Goal: Register for event/course

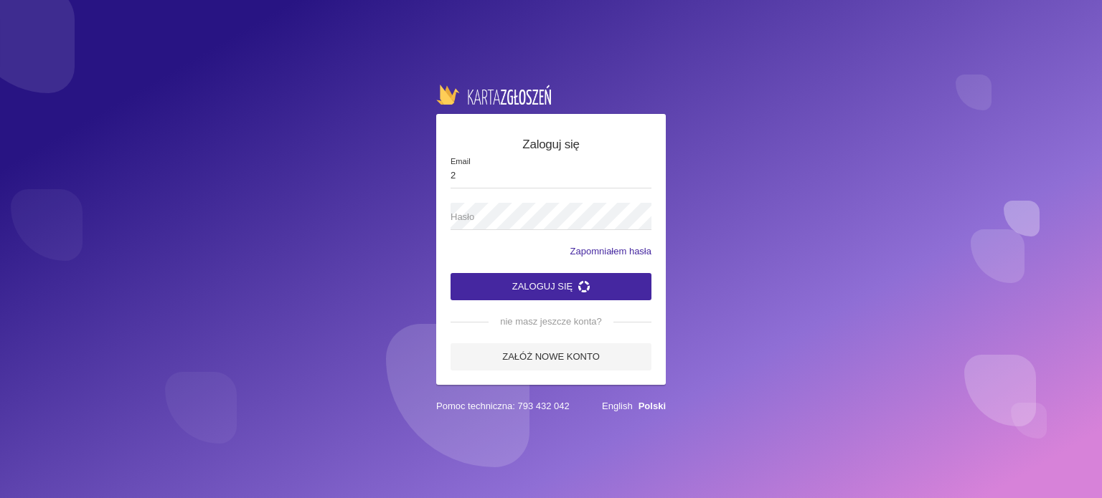
type input "[EMAIL_ADDRESS][DOMAIN_NAME]"
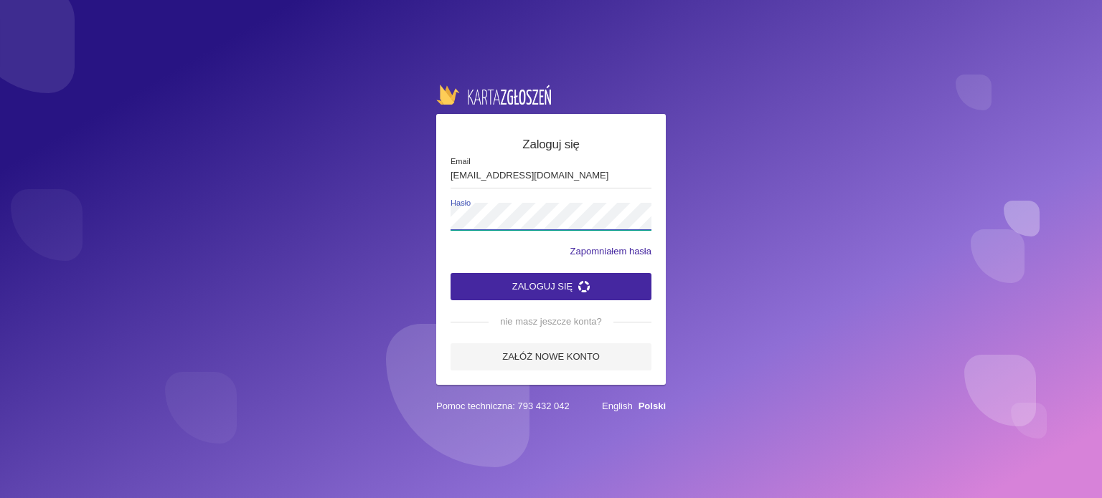
click at [589, 203] on label "Hasło" at bounding box center [550, 216] width 201 height 27
click at [450, 273] on button "Zaloguj się" at bounding box center [550, 286] width 201 height 27
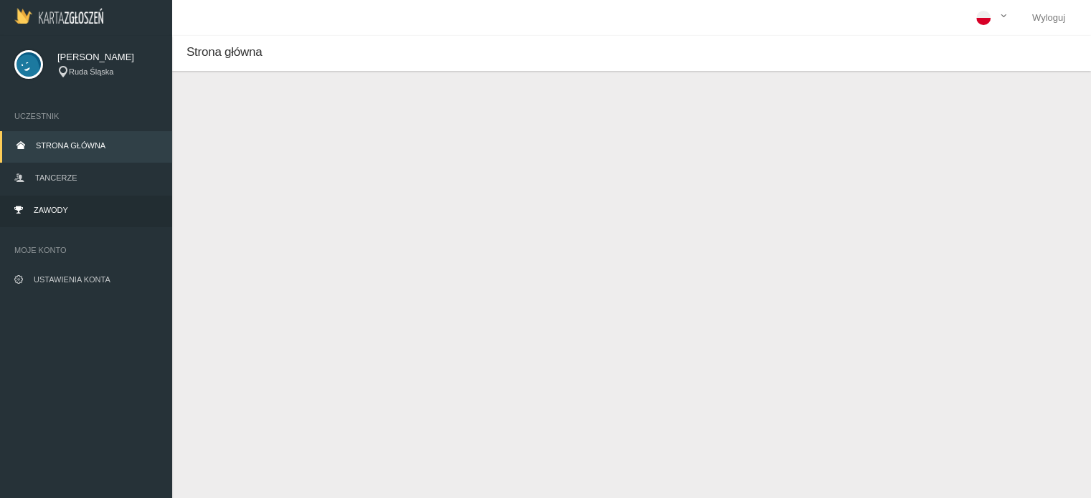
click at [95, 211] on link "Zawody" at bounding box center [86, 212] width 172 height 32
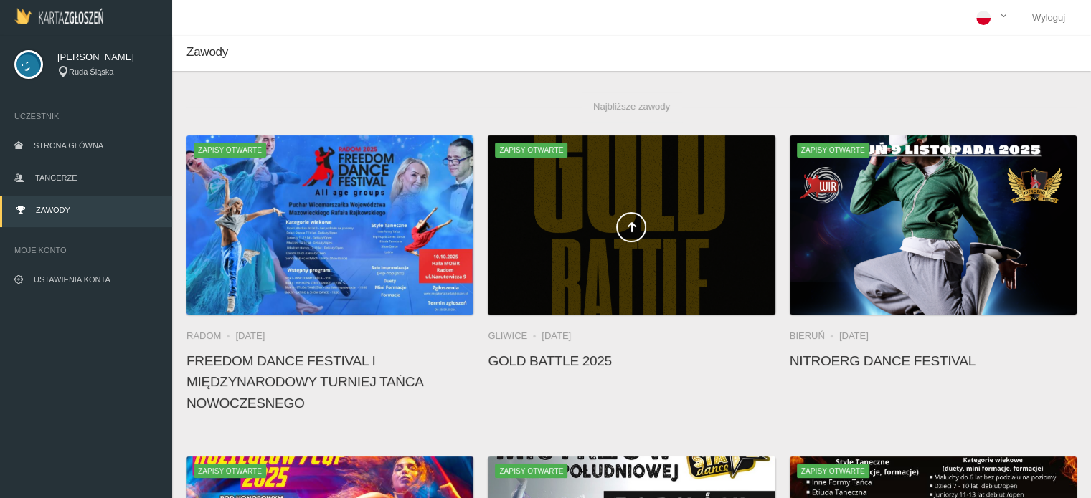
click at [576, 271] on div at bounding box center [631, 225] width 287 height 179
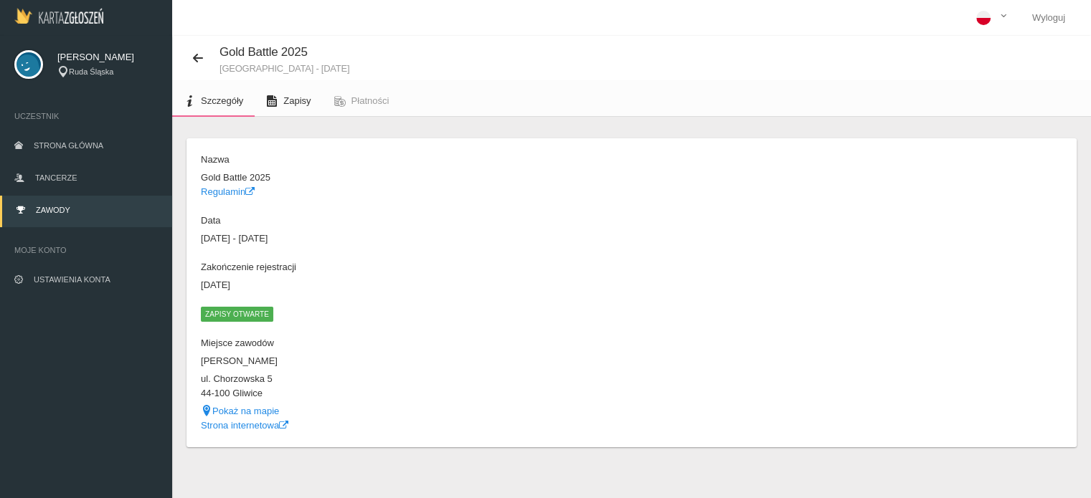
click at [313, 97] on link "Zapisy" at bounding box center [288, 101] width 67 height 32
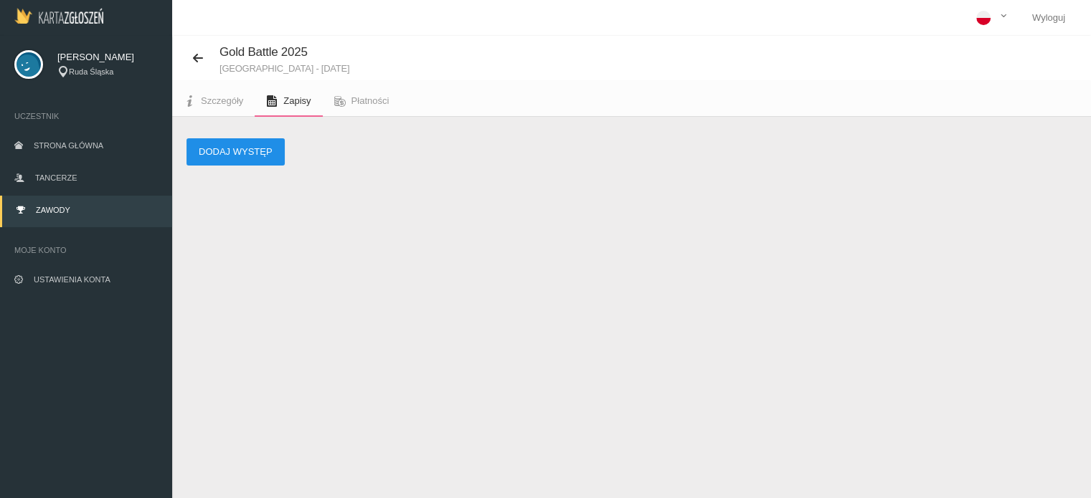
click at [250, 141] on button "Dodaj występ" at bounding box center [235, 151] width 98 height 27
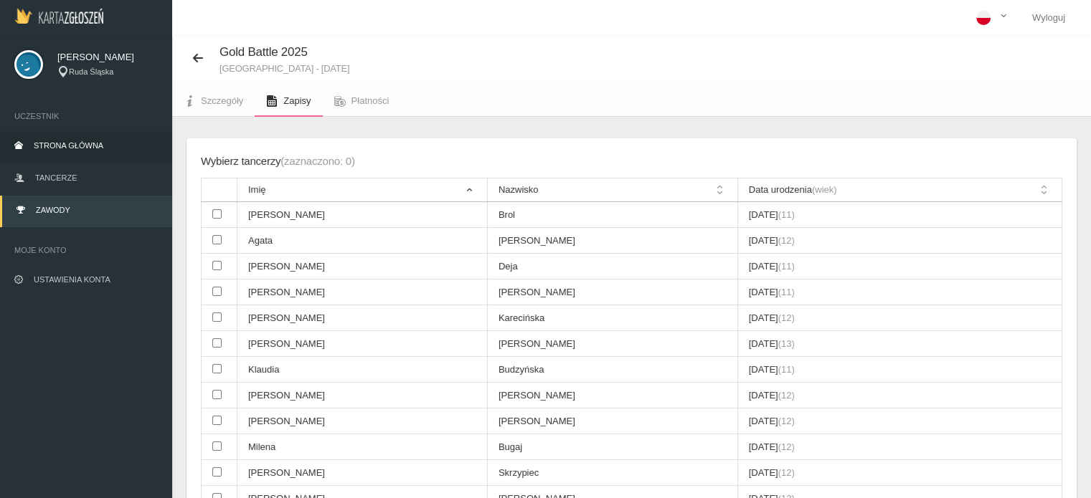
click at [93, 140] on link "Strona główna" at bounding box center [86, 147] width 172 height 32
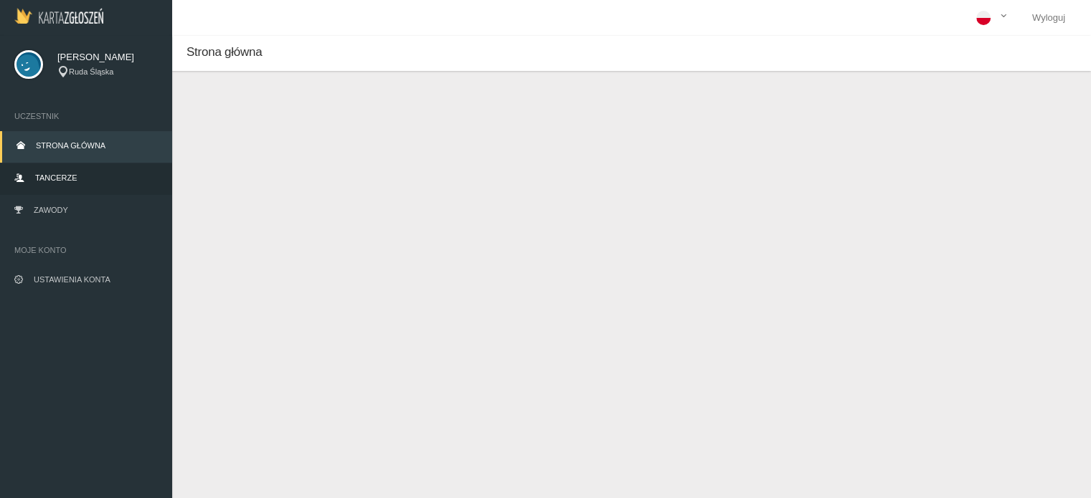
click at [68, 183] on link "Tancerze" at bounding box center [86, 180] width 172 height 32
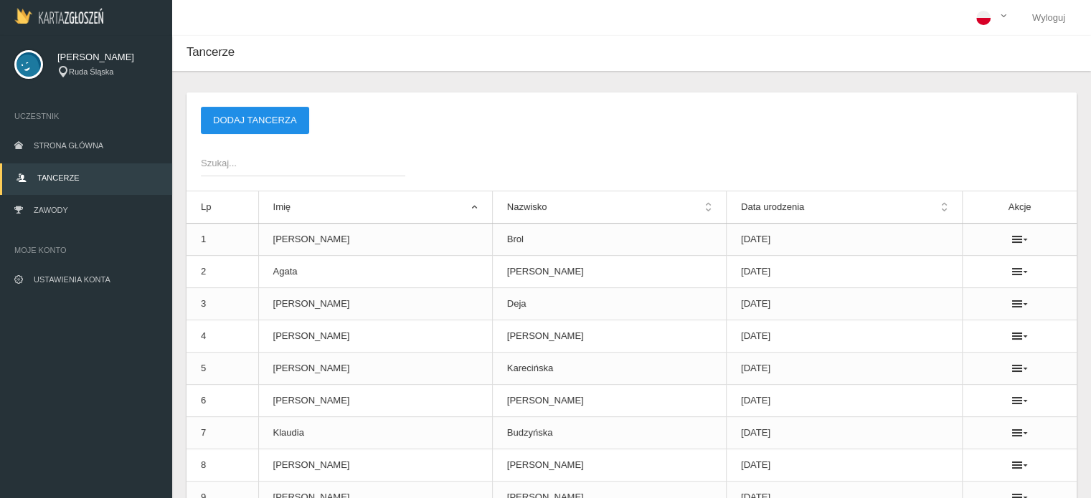
click at [283, 120] on button "Dodaj tancerza" at bounding box center [255, 120] width 108 height 27
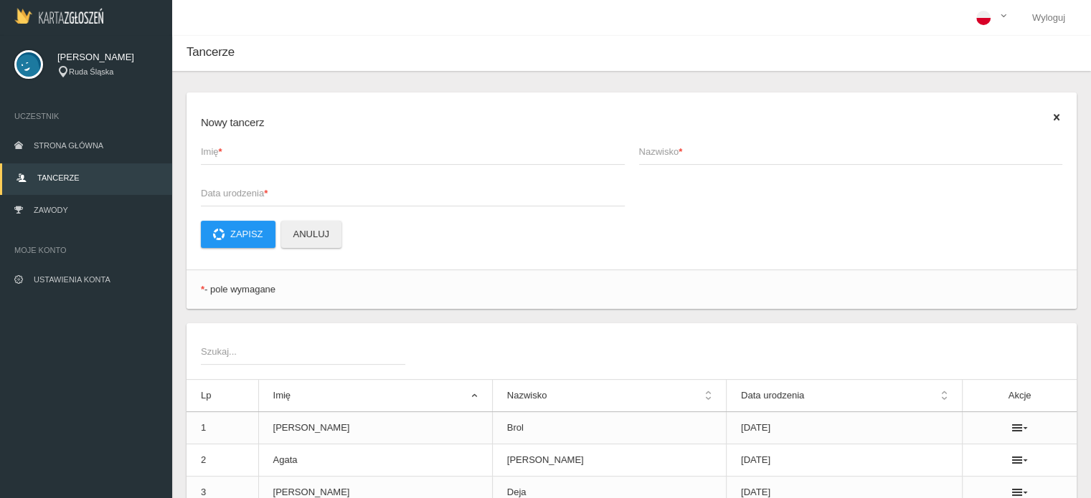
click at [257, 159] on span "Imię *" at bounding box center [406, 152] width 410 height 14
click at [257, 159] on input "Imię *" at bounding box center [413, 151] width 424 height 27
type input "[PERSON_NAME]"
click at [726, 151] on span "Nazwisko *" at bounding box center [844, 152] width 410 height 14
click at [726, 151] on input "Nazwisko *" at bounding box center [851, 151] width 424 height 27
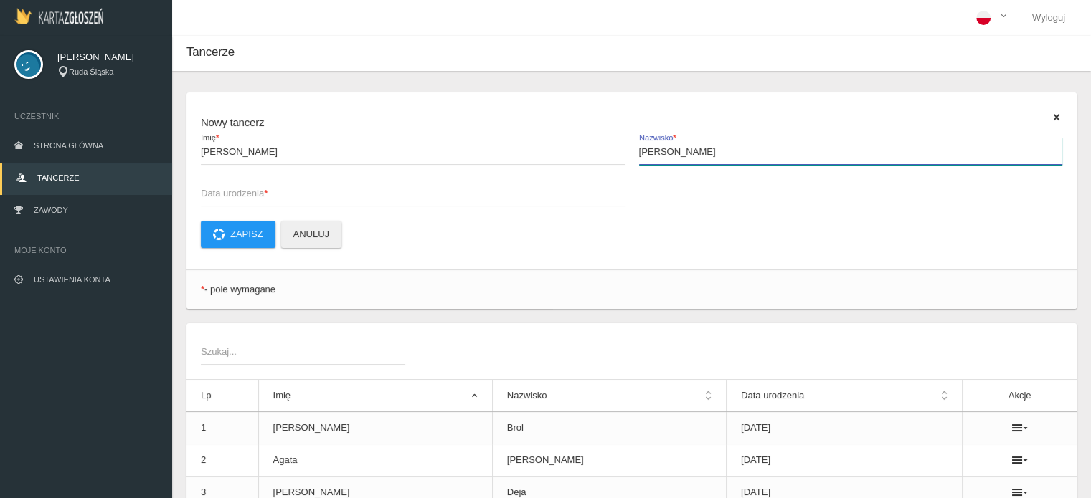
type input "[PERSON_NAME]"
click at [389, 192] on span "Data urodzenia *" at bounding box center [406, 193] width 410 height 14
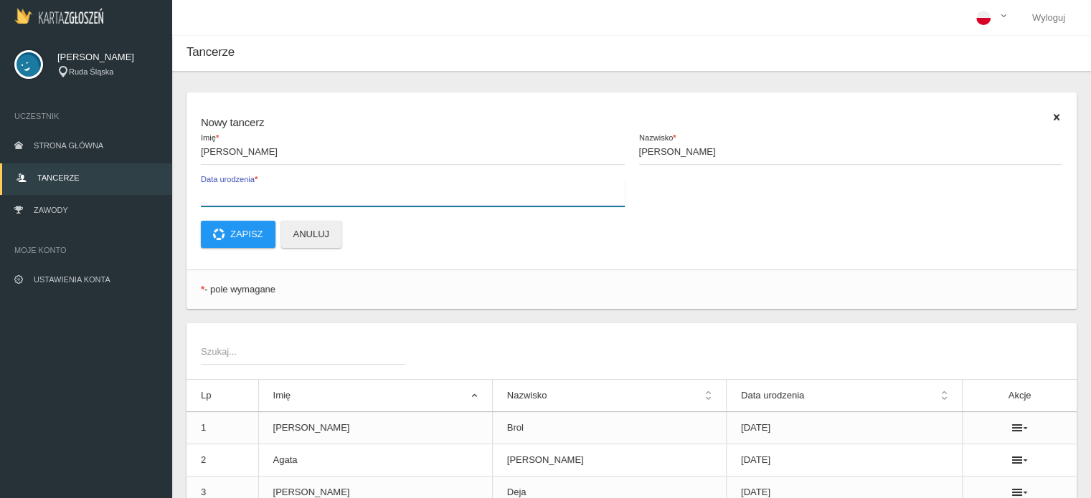
click at [389, 192] on input "Data urodzenia *" at bounding box center [413, 192] width 424 height 27
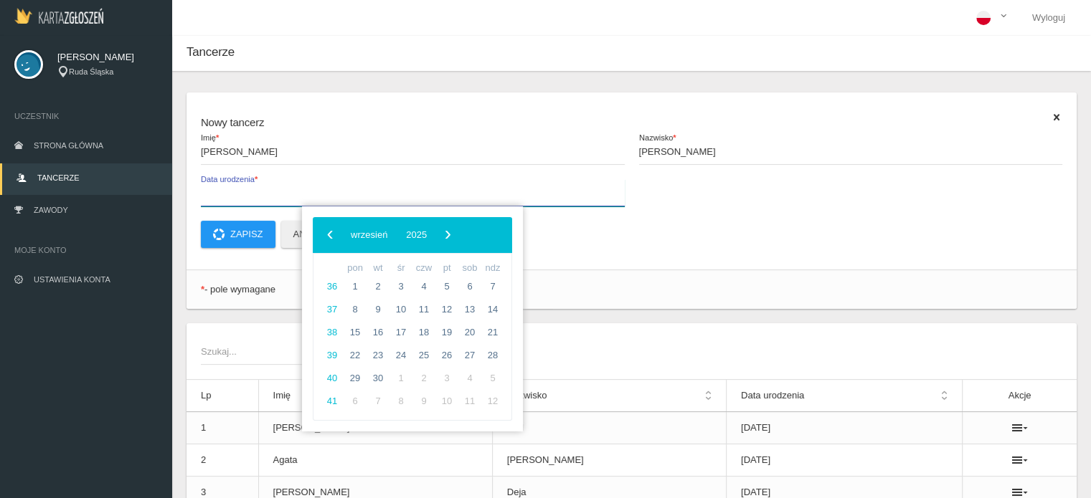
click at [389, 192] on input "Data urodzenia *" at bounding box center [413, 192] width 424 height 27
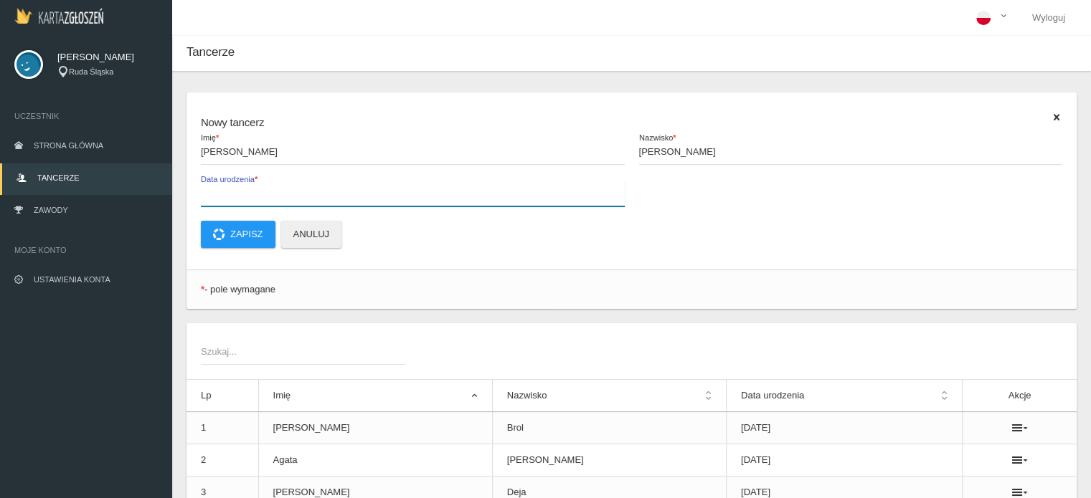
click at [347, 197] on input "Data urodzenia *" at bounding box center [413, 192] width 424 height 27
click at [259, 197] on input "0002-01-01" at bounding box center [413, 192] width 424 height 27
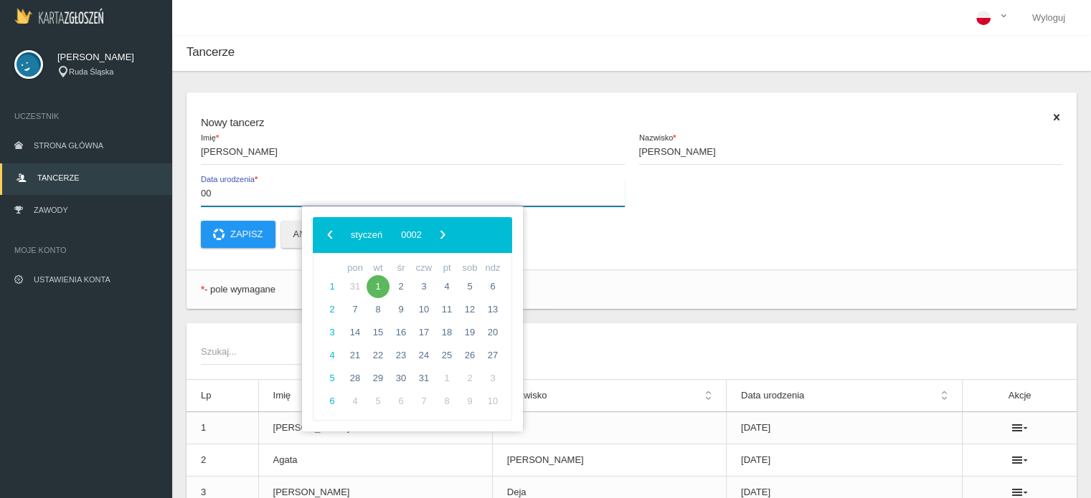
type input "0"
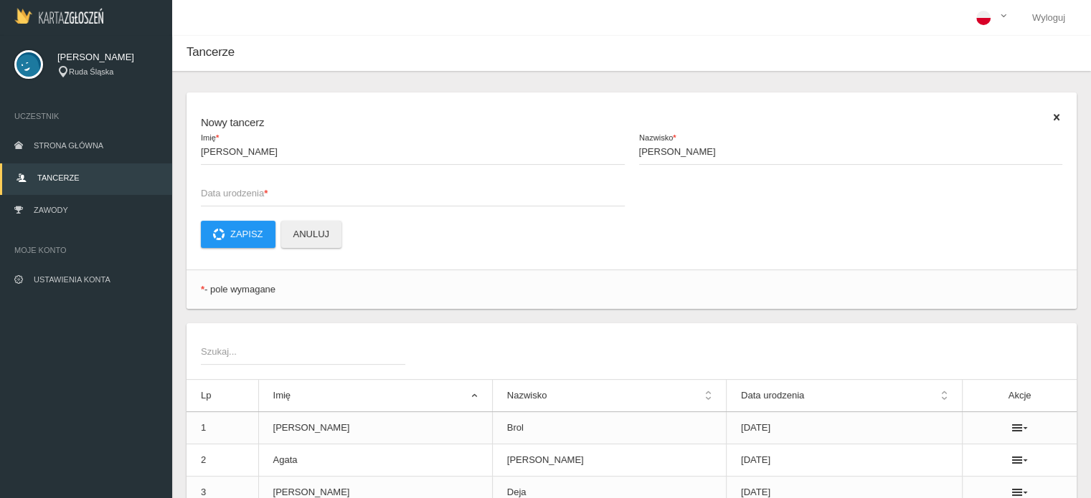
click at [268, 193] on strong "*" at bounding box center [266, 193] width 4 height 11
click at [270, 193] on input "Data urodzenia *" at bounding box center [413, 192] width 424 height 27
click at [324, 109] on div "Nowy tancerz [PERSON_NAME] * [PERSON_NAME] Nazwisko * [DATE] Data urodzenia * Z…" at bounding box center [631, 181] width 890 height 177
click at [255, 201] on input "[DATE]" at bounding box center [413, 192] width 424 height 27
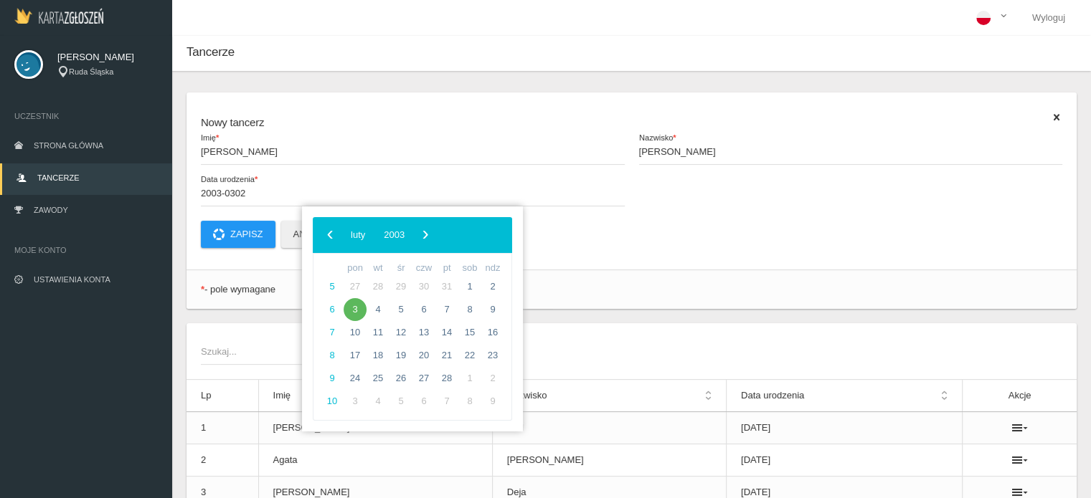
type input "[DATE]"
click at [432, 34] on div "Wyloguj" at bounding box center [538, 18] width 1077 height 36
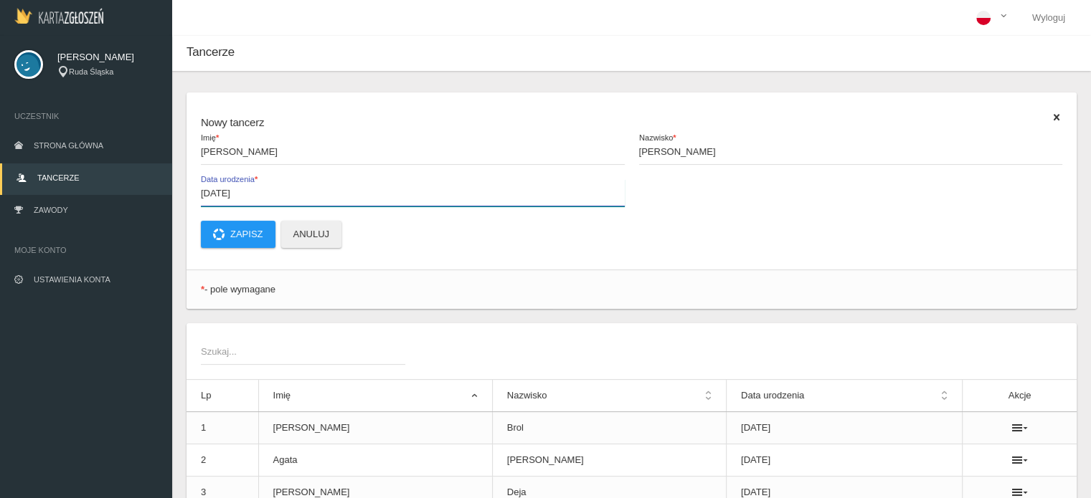
click at [286, 199] on input "[DATE]" at bounding box center [413, 192] width 424 height 27
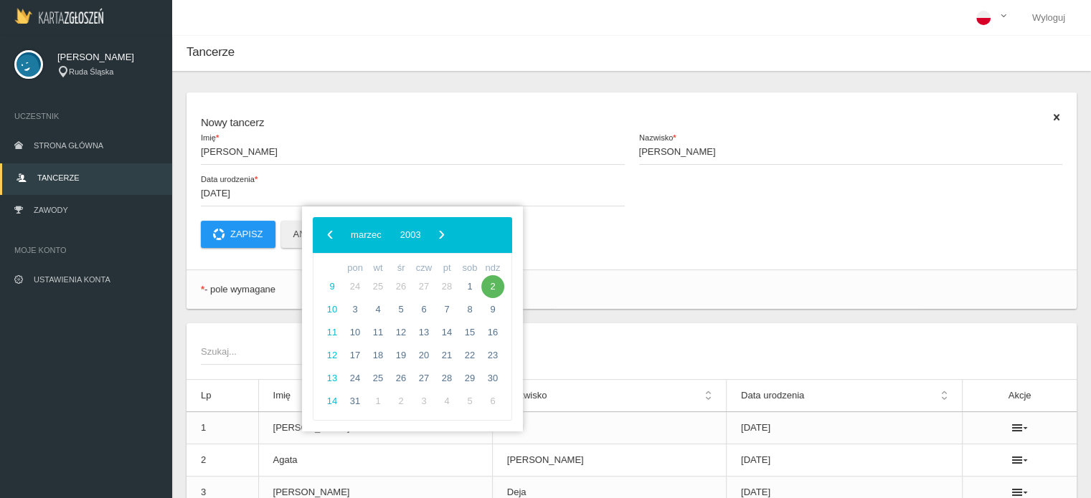
click at [453, 69] on div "Tancerze" at bounding box center [631, 53] width 919 height 35
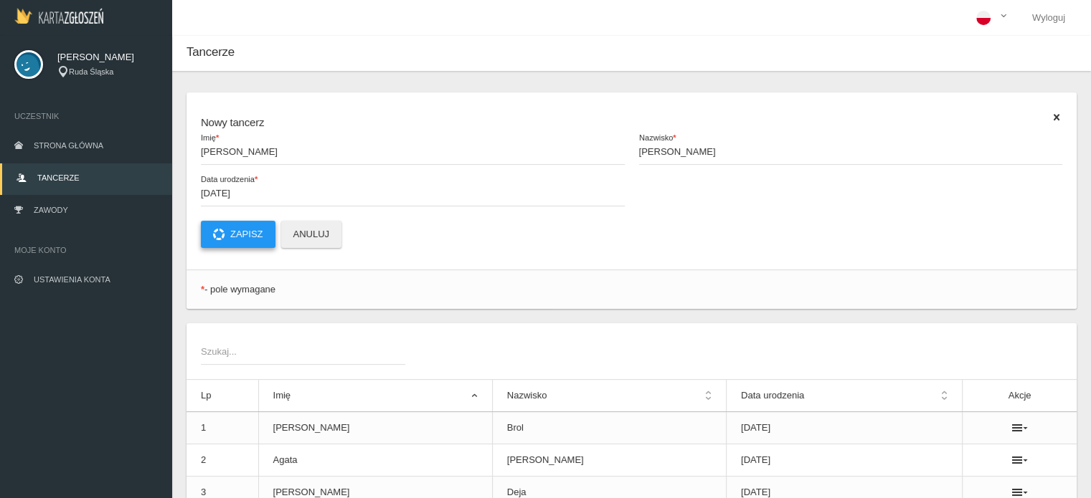
click at [235, 235] on button "Zapisz" at bounding box center [238, 234] width 75 height 27
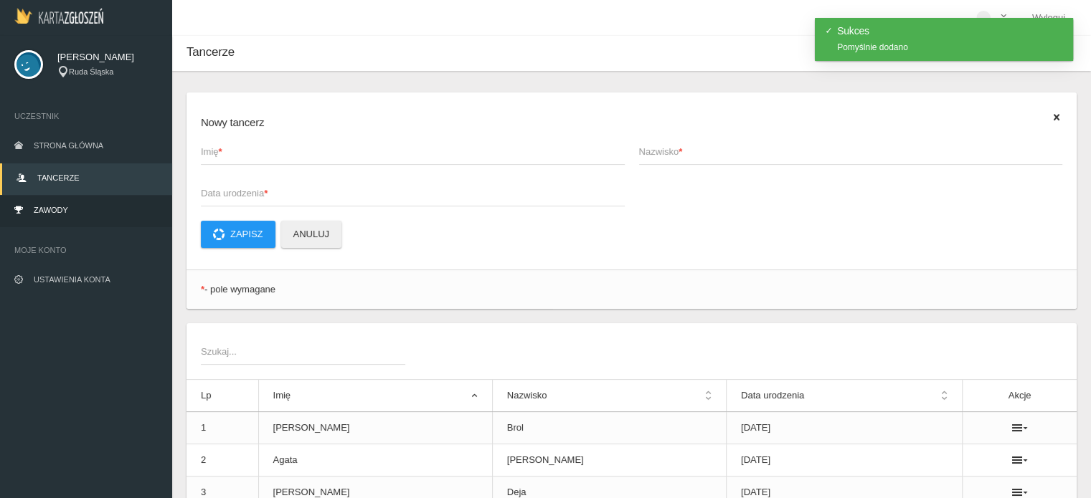
click at [27, 212] on link "Zawody" at bounding box center [86, 212] width 172 height 32
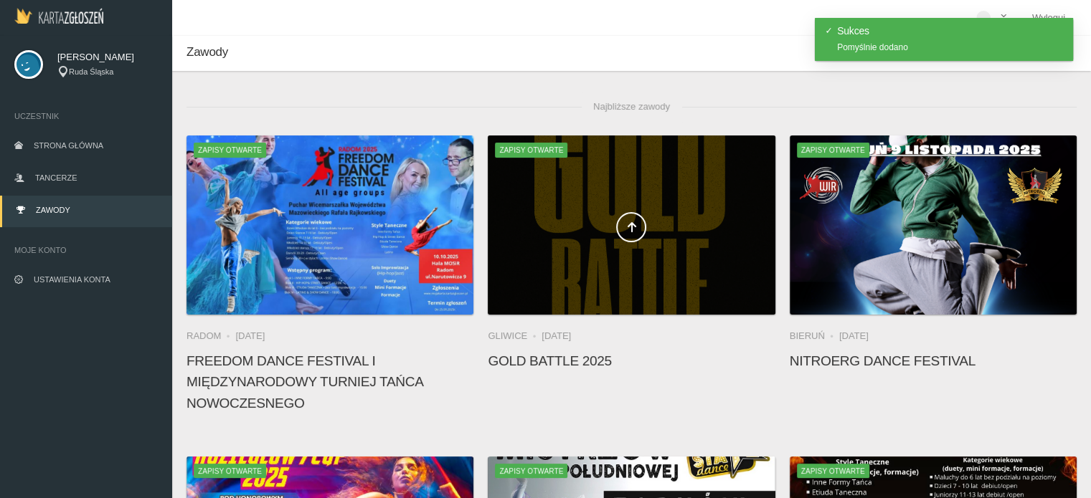
click at [577, 209] on div at bounding box center [631, 225] width 287 height 179
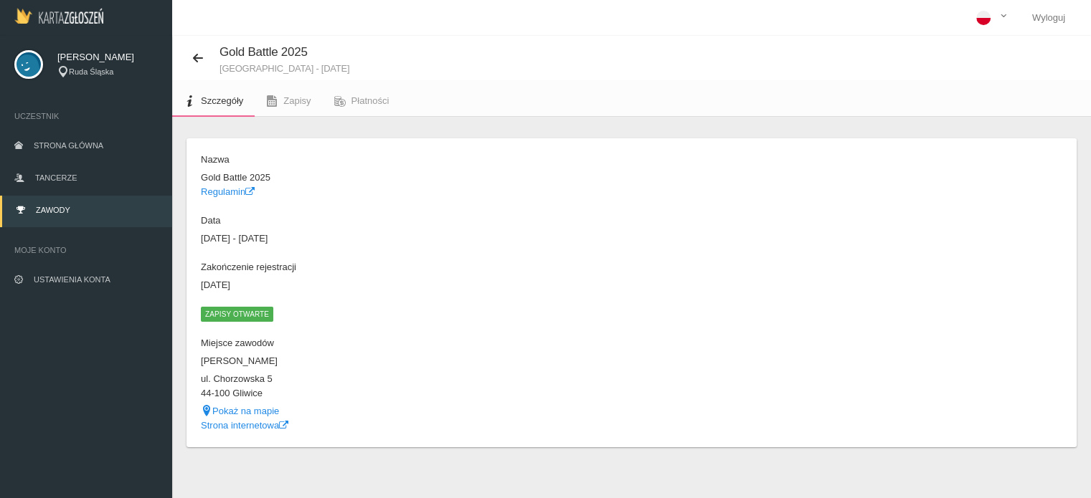
scroll to position [36, 0]
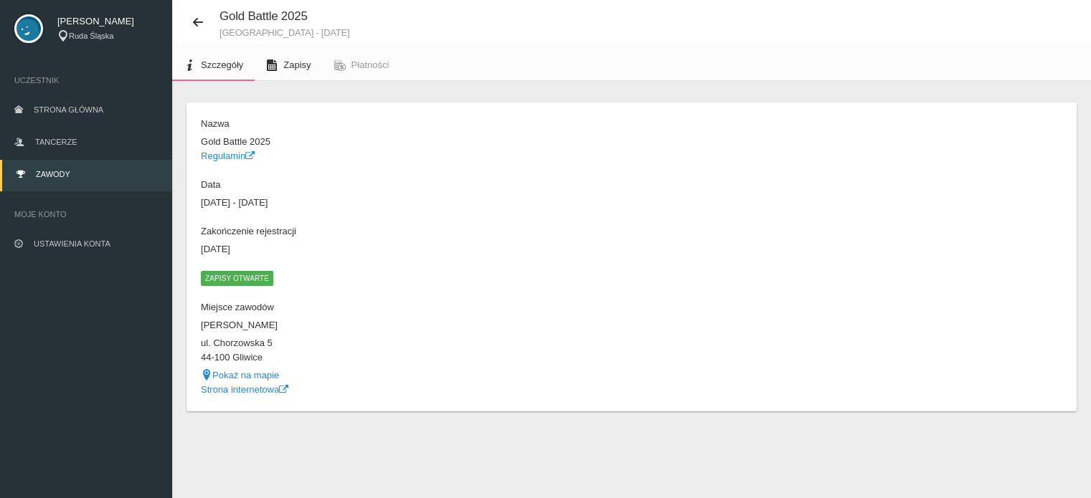
click at [284, 72] on link "Zapisy" at bounding box center [288, 65] width 67 height 32
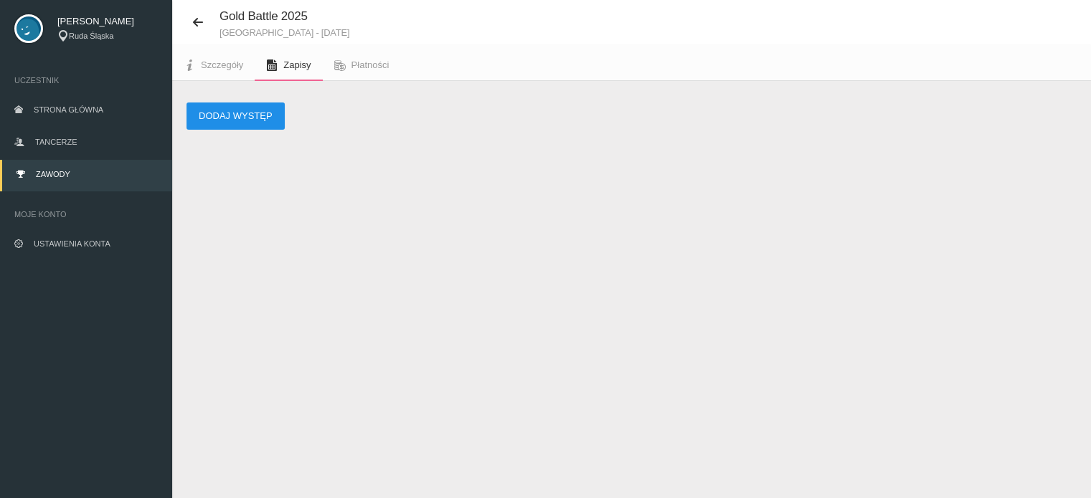
click at [258, 114] on button "Dodaj występ" at bounding box center [235, 116] width 98 height 27
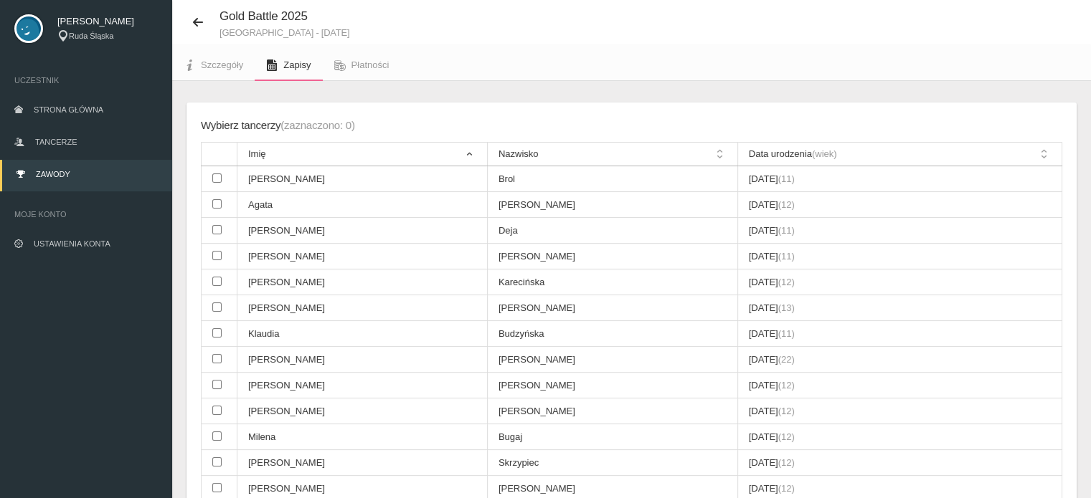
scroll to position [219, 0]
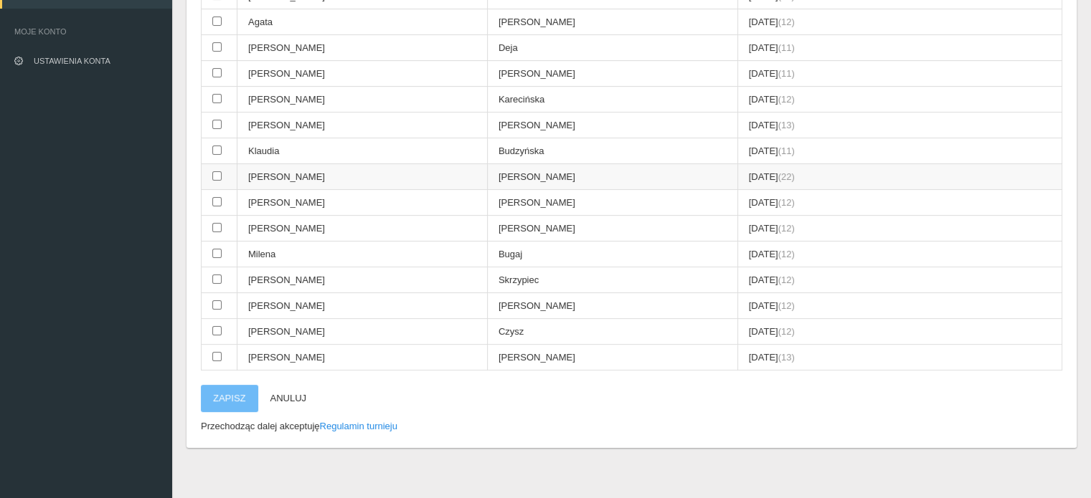
click at [214, 172] on input "checkbox" at bounding box center [216, 175] width 9 height 9
checkbox input "true"
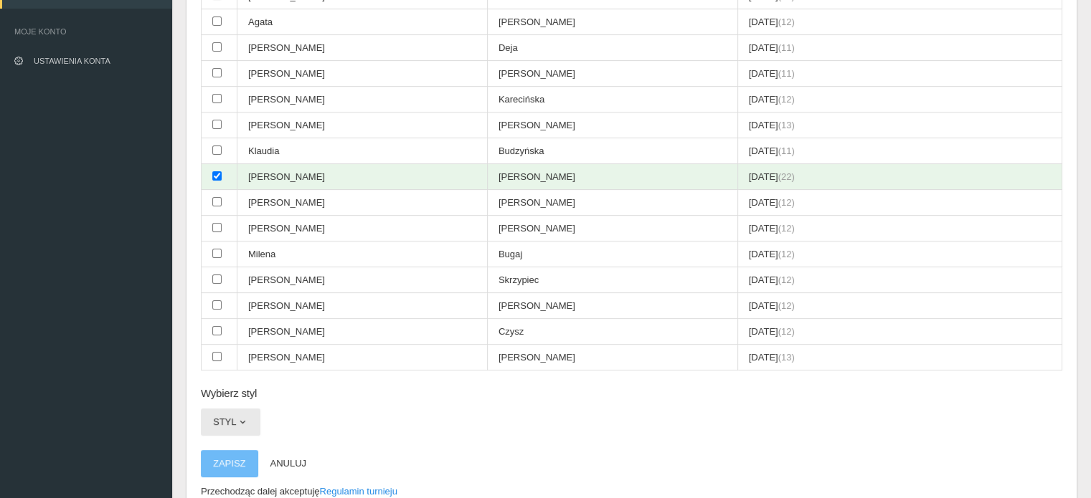
click at [245, 409] on button "Styl" at bounding box center [231, 422] width 60 height 27
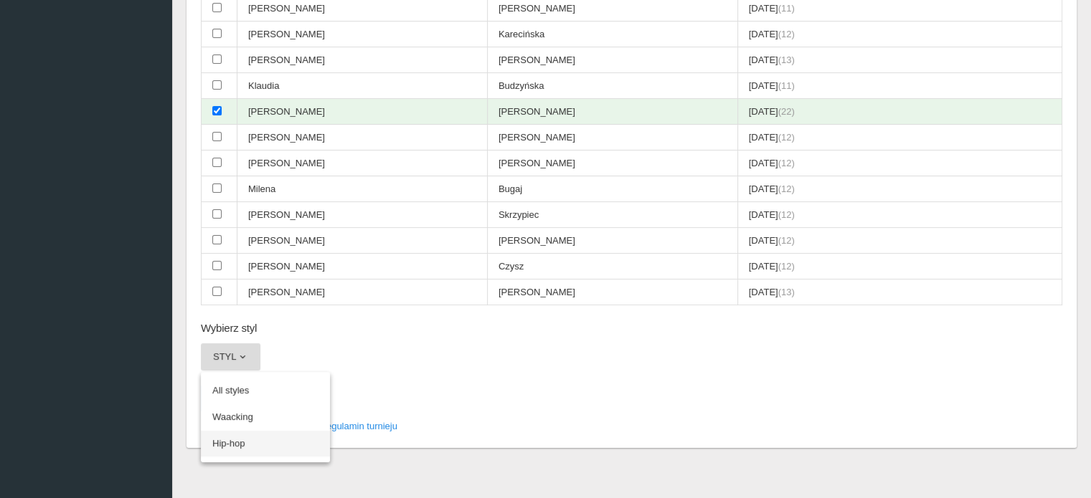
click at [279, 431] on link "Hip-hop" at bounding box center [265, 444] width 129 height 26
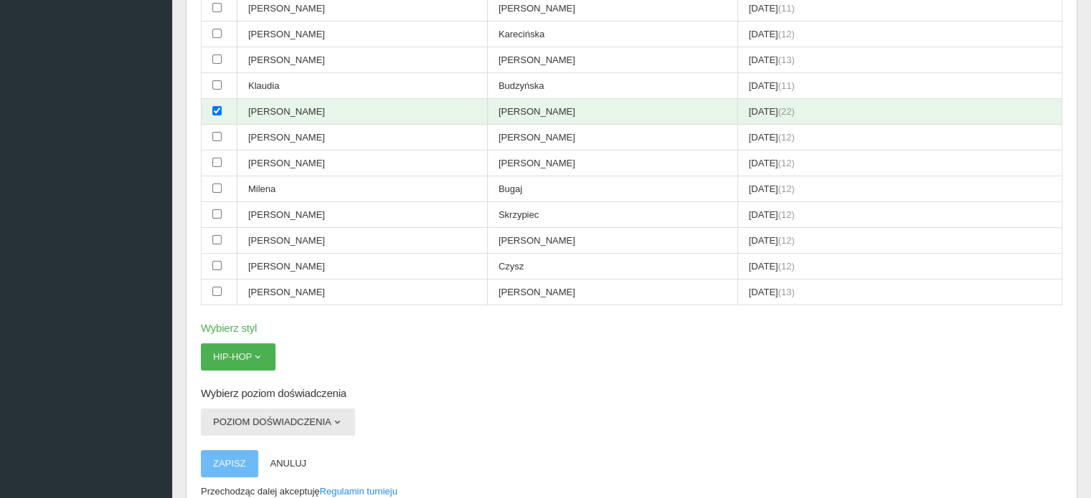
click at [327, 415] on button "Poziom doświadczenia" at bounding box center [278, 422] width 154 height 27
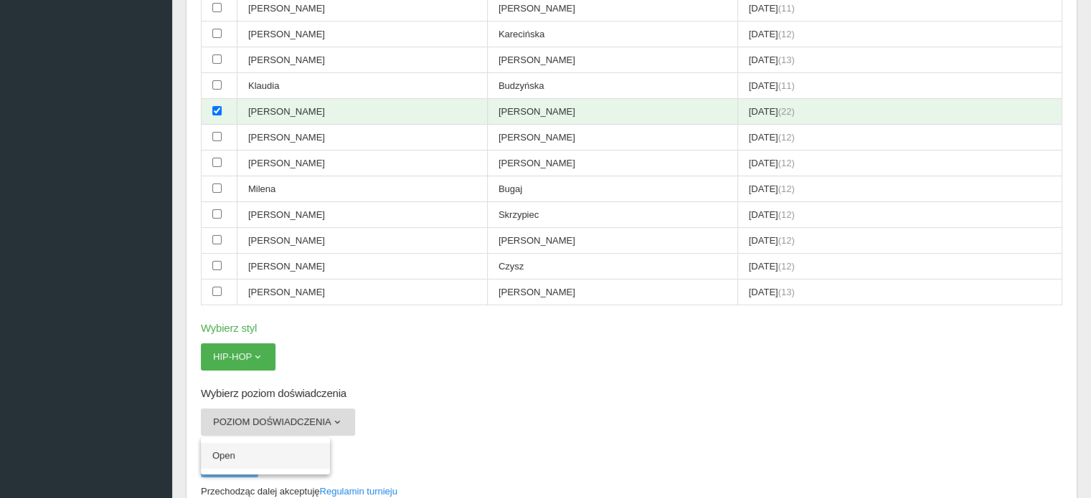
click at [301, 443] on link "Open" at bounding box center [265, 456] width 129 height 26
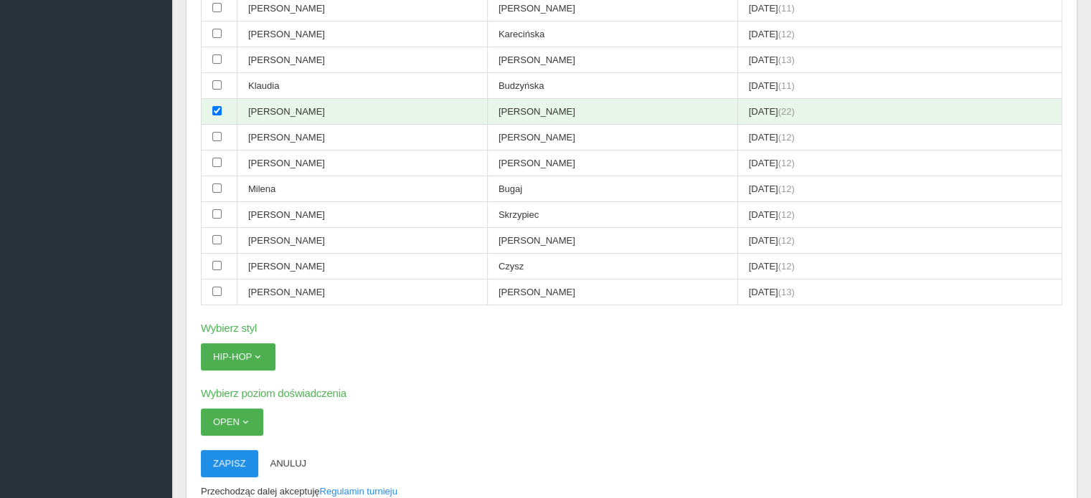
click at [221, 453] on button "Zapisz" at bounding box center [229, 463] width 57 height 27
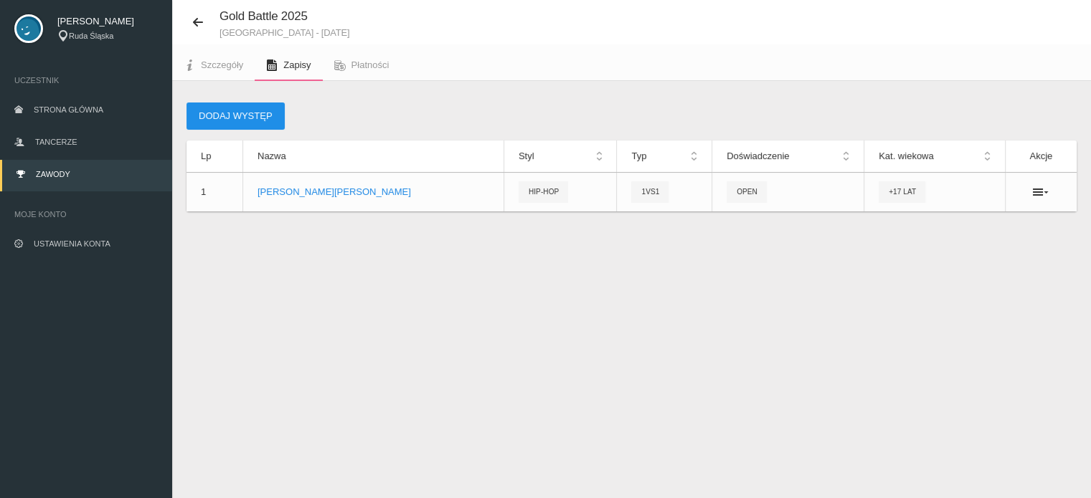
click at [267, 116] on button "Dodaj występ" at bounding box center [235, 116] width 98 height 27
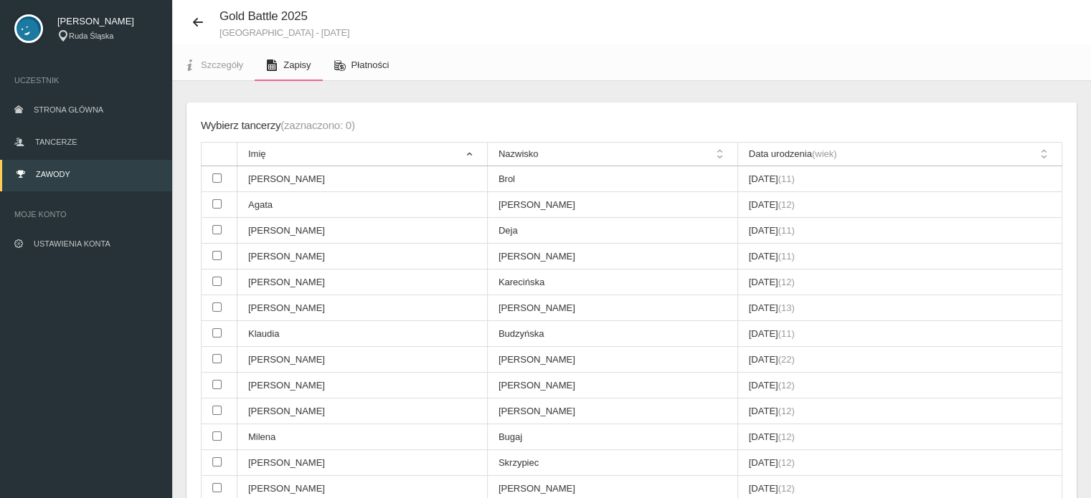
click at [371, 62] on span "Płatności" at bounding box center [370, 65] width 38 height 11
